Goal: Navigation & Orientation: Locate item on page

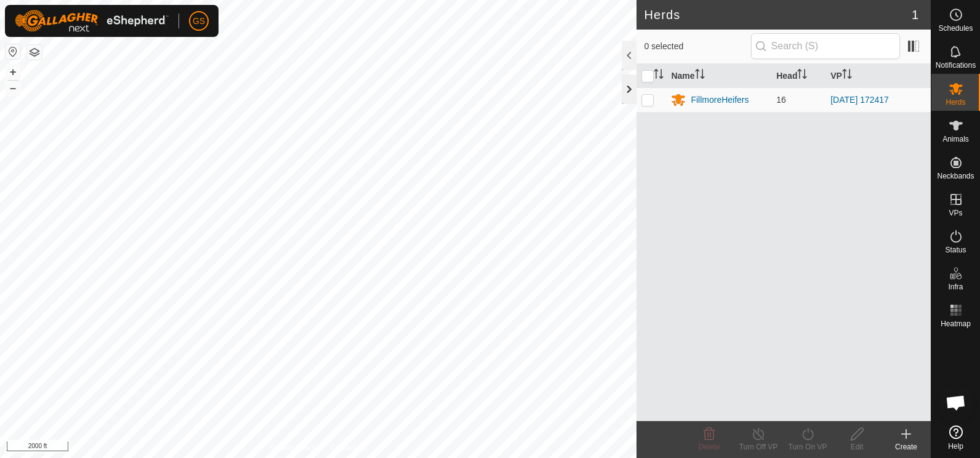
click at [628, 92] on div at bounding box center [629, 89] width 15 height 30
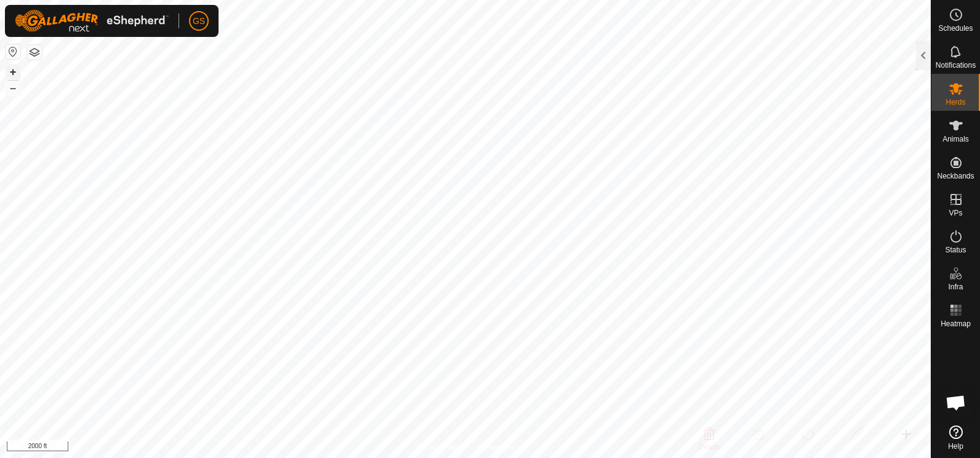
click at [13, 71] on button "+" at bounding box center [13, 72] width 15 height 15
click at [12, 71] on button "+" at bounding box center [13, 72] width 15 height 15
click at [18, 75] on button "+" at bounding box center [13, 72] width 15 height 15
click at [11, 92] on button "–" at bounding box center [13, 88] width 15 height 15
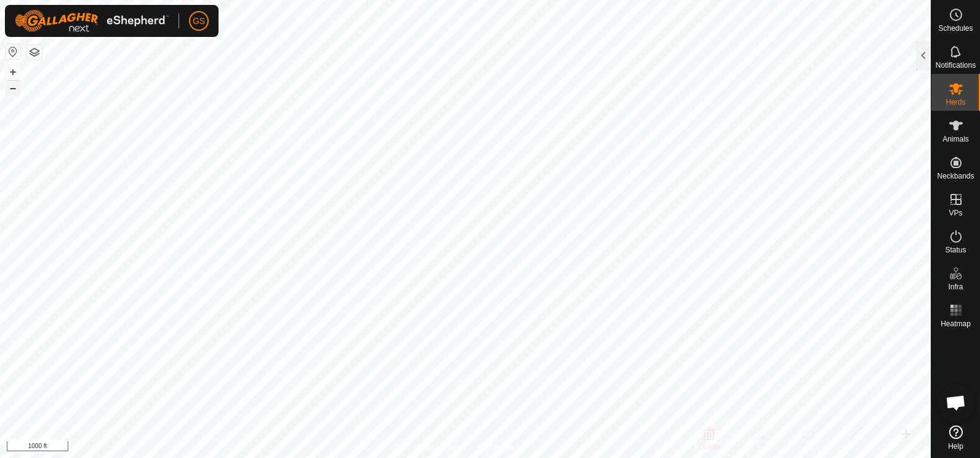
click at [15, 87] on button "–" at bounding box center [13, 88] width 15 height 15
